Goal: Go to known website: Access a specific website the user already knows

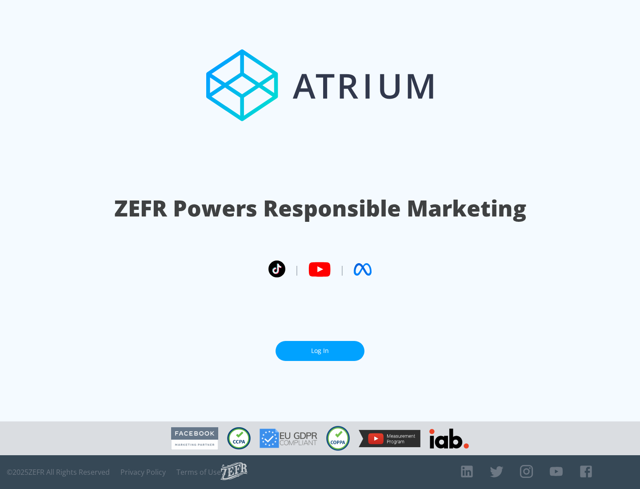
click at [320, 351] on link "Log In" at bounding box center [319, 351] width 89 height 20
